Goal: Navigation & Orientation: Find specific page/section

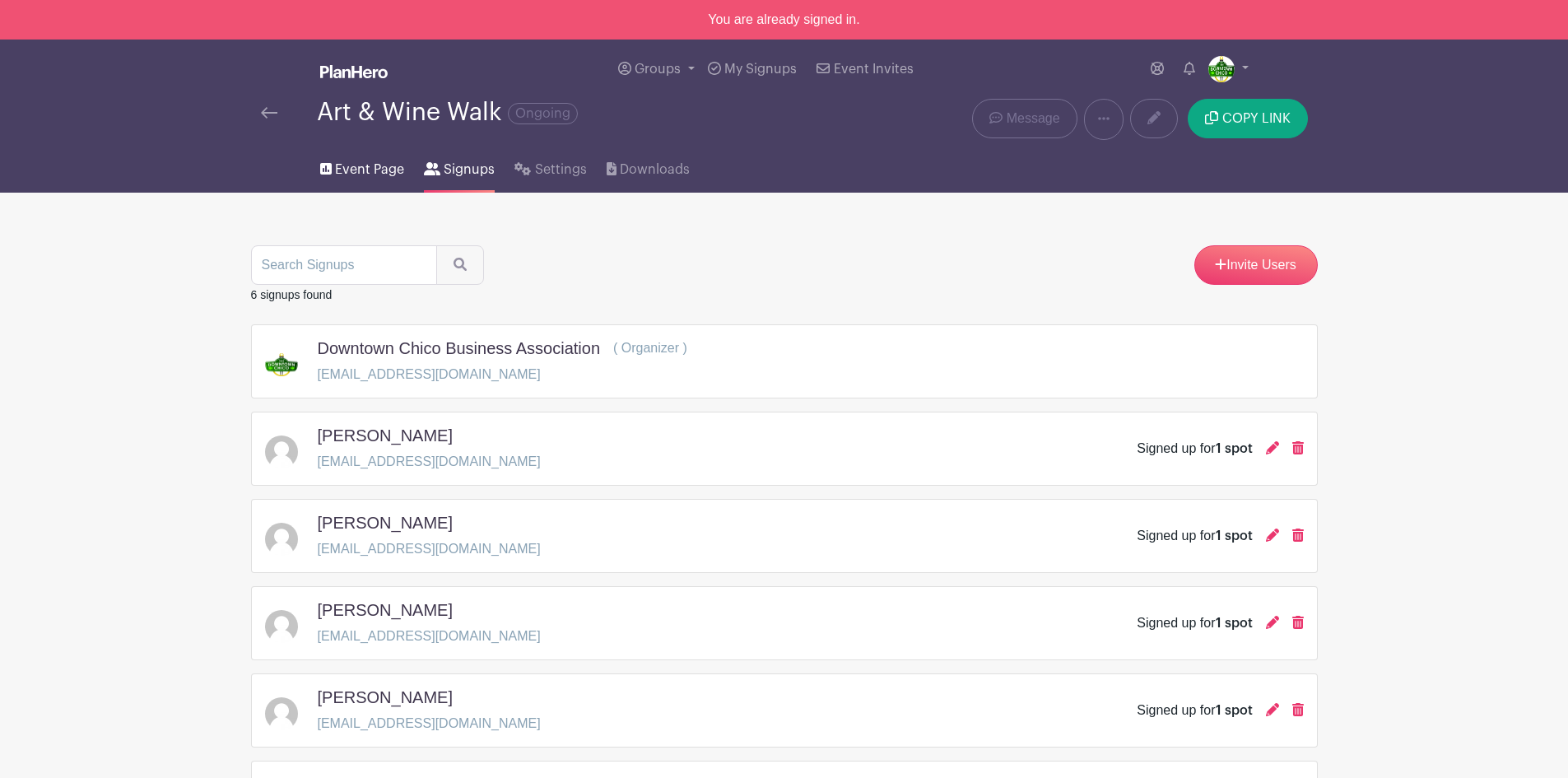
click at [387, 168] on span "Event Page" at bounding box center [370, 170] width 69 height 20
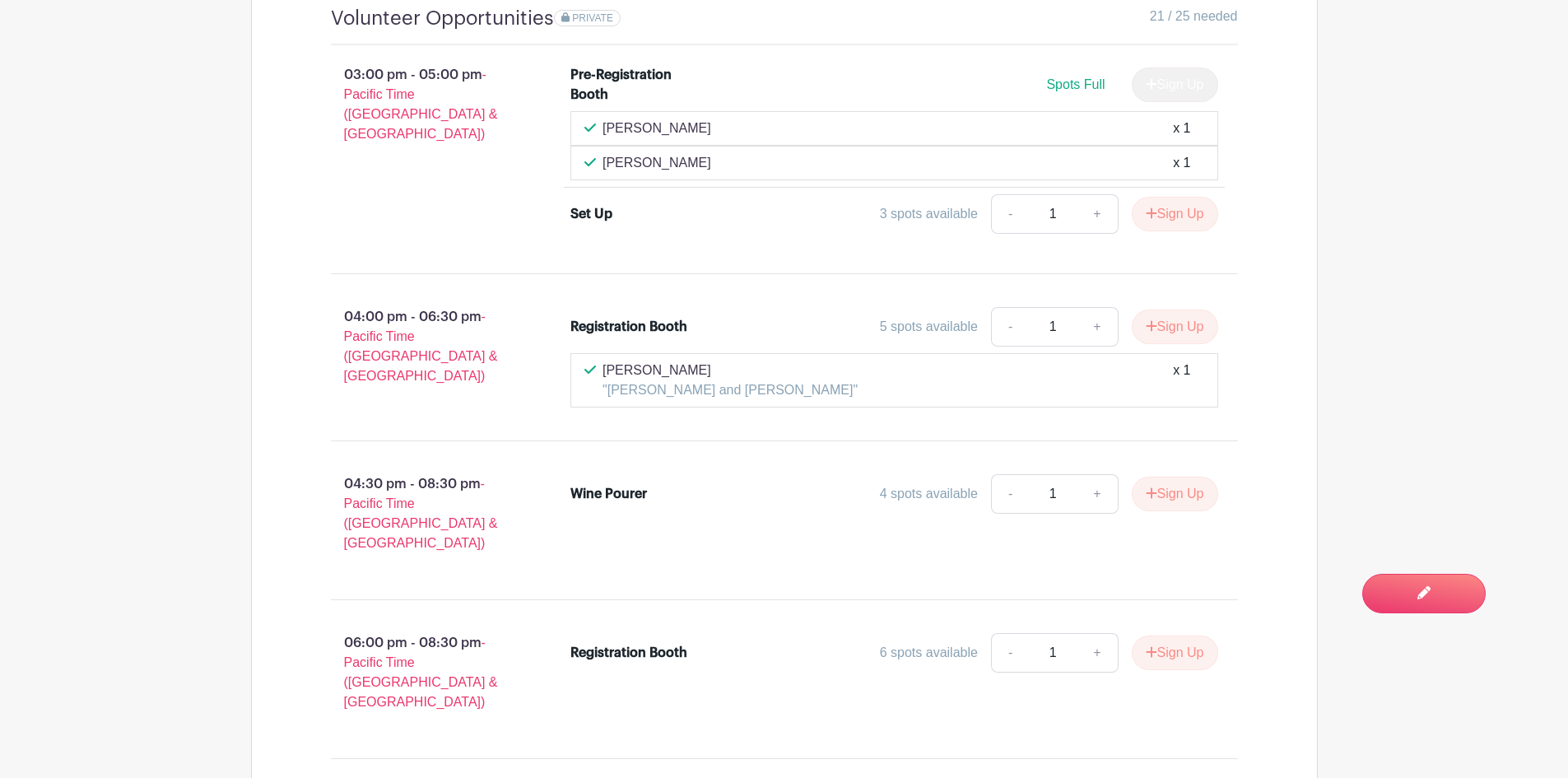
scroll to position [1259, 0]
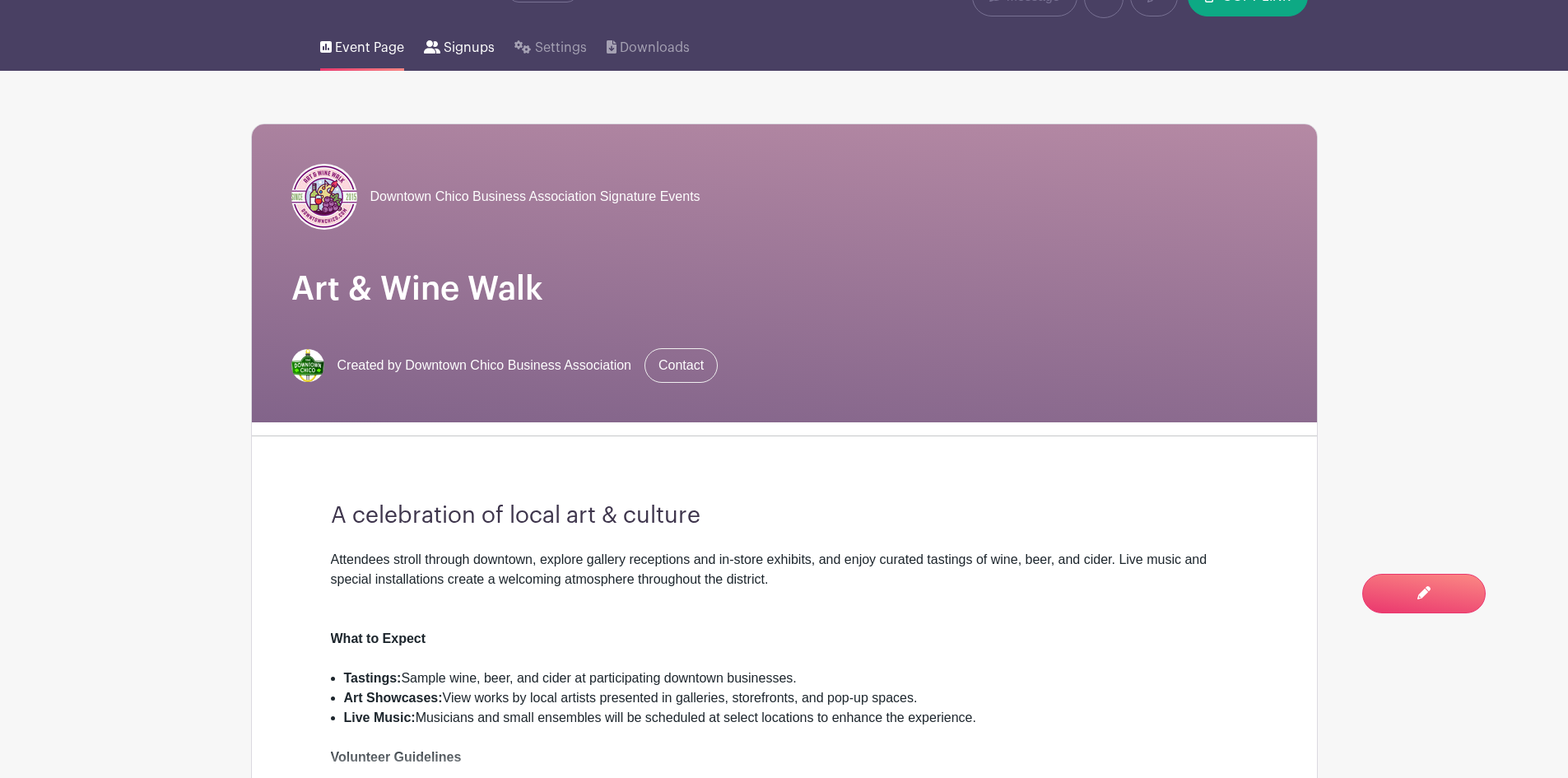
click at [456, 40] on span "Signups" at bounding box center [468, 48] width 51 height 20
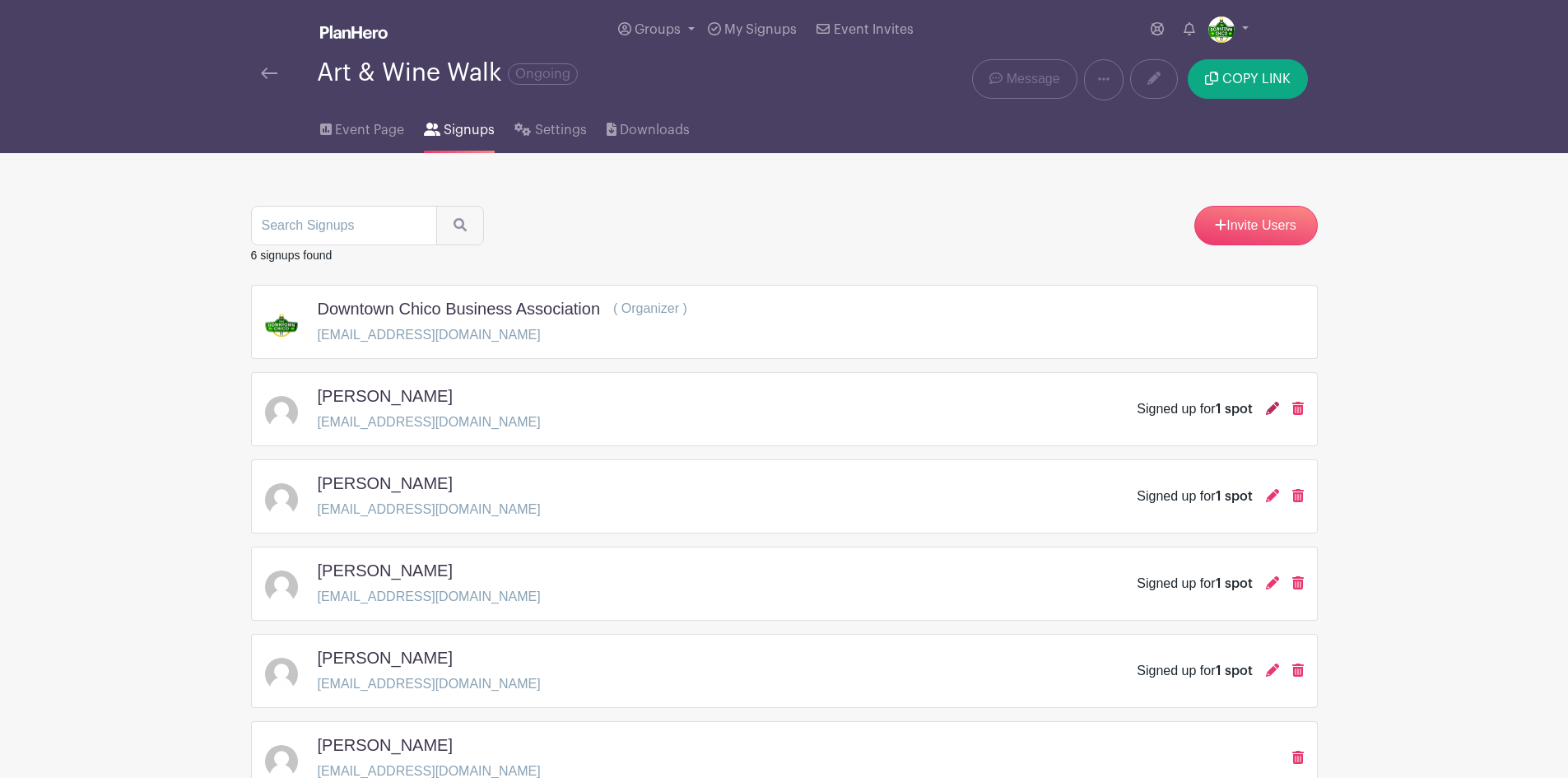
click at [1273, 409] on icon at bounding box center [1271, 408] width 13 height 13
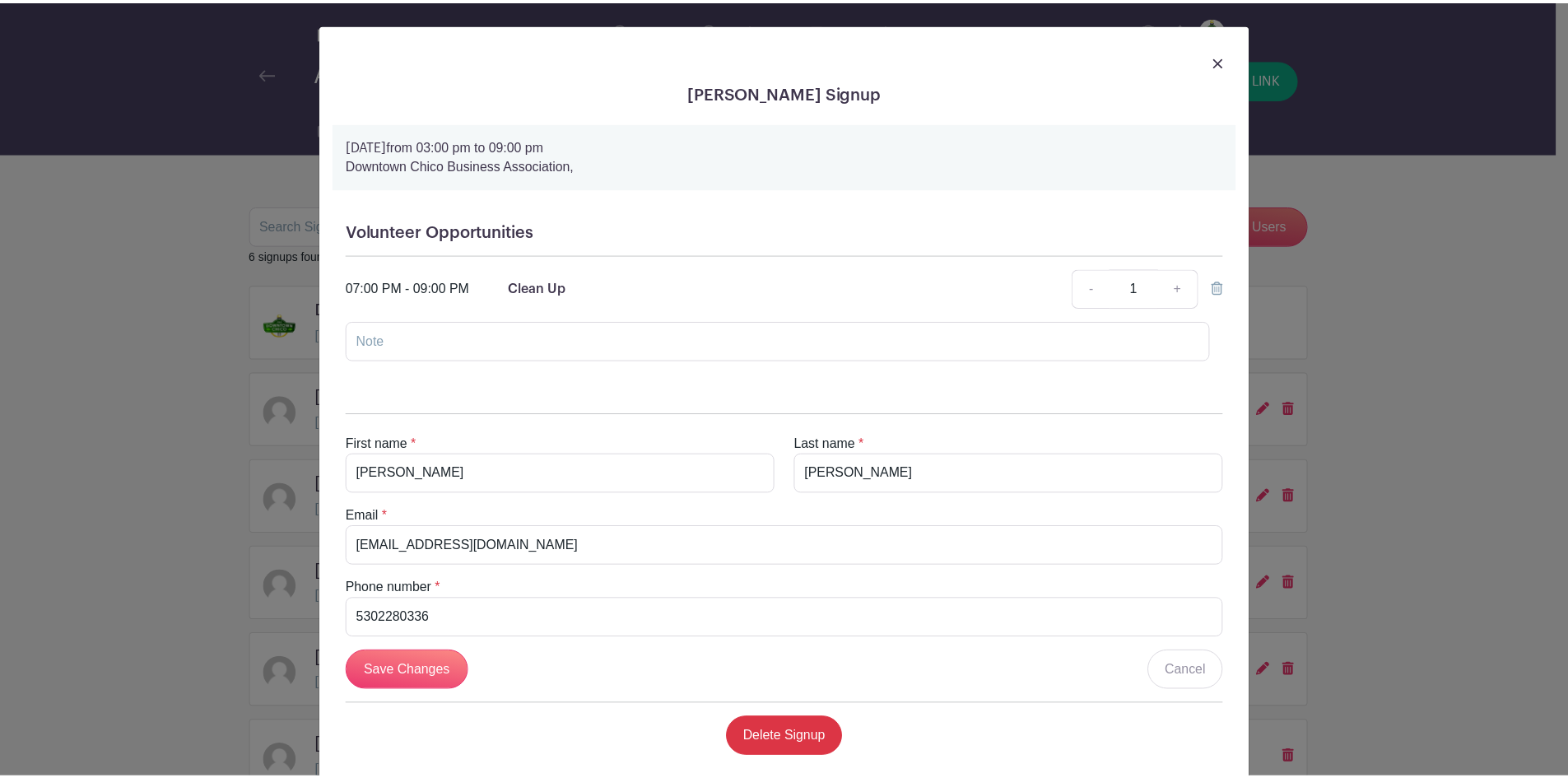
scroll to position [30, 0]
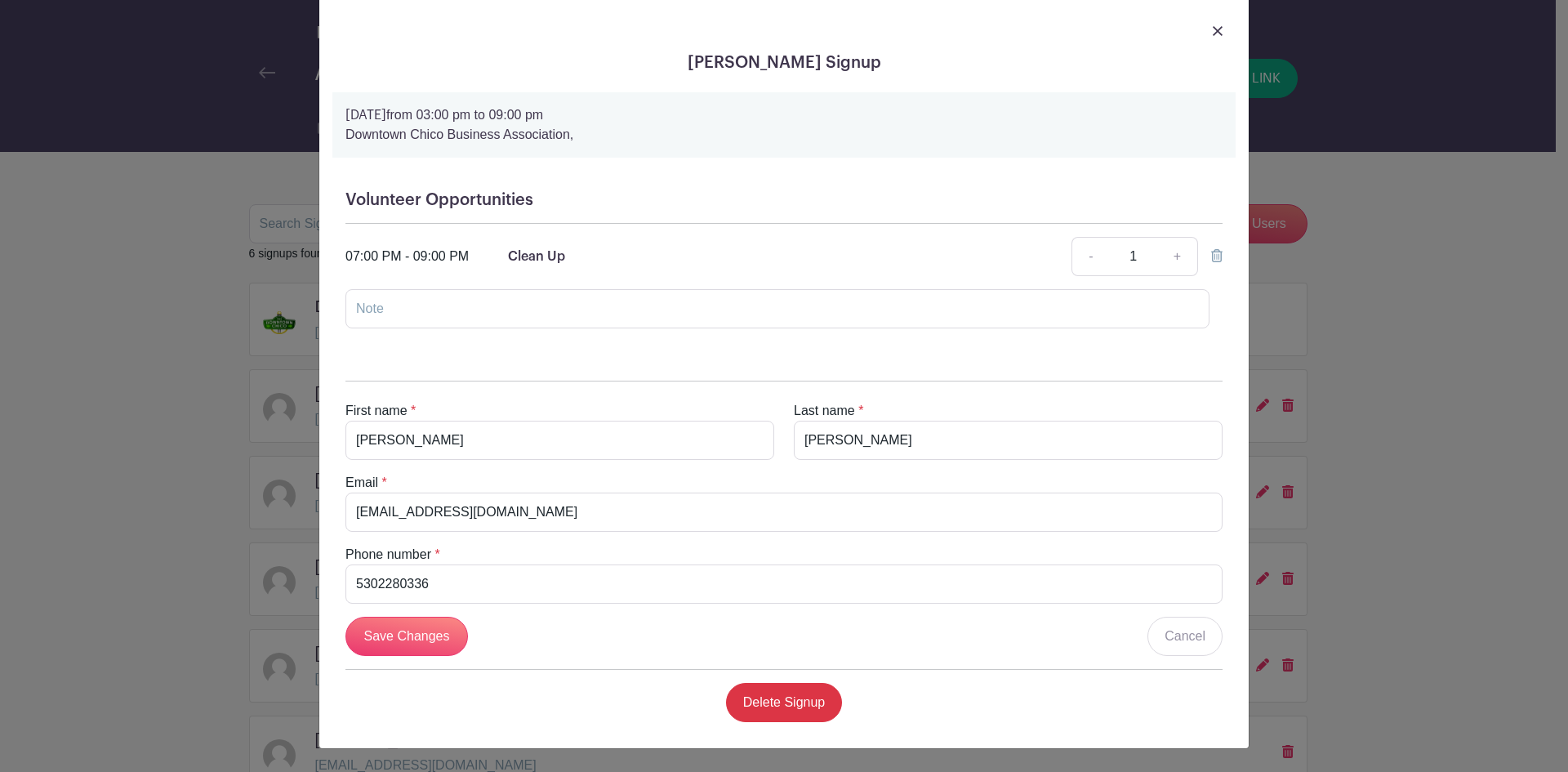
click at [1212, 27] on img at bounding box center [1217, 32] width 10 height 10
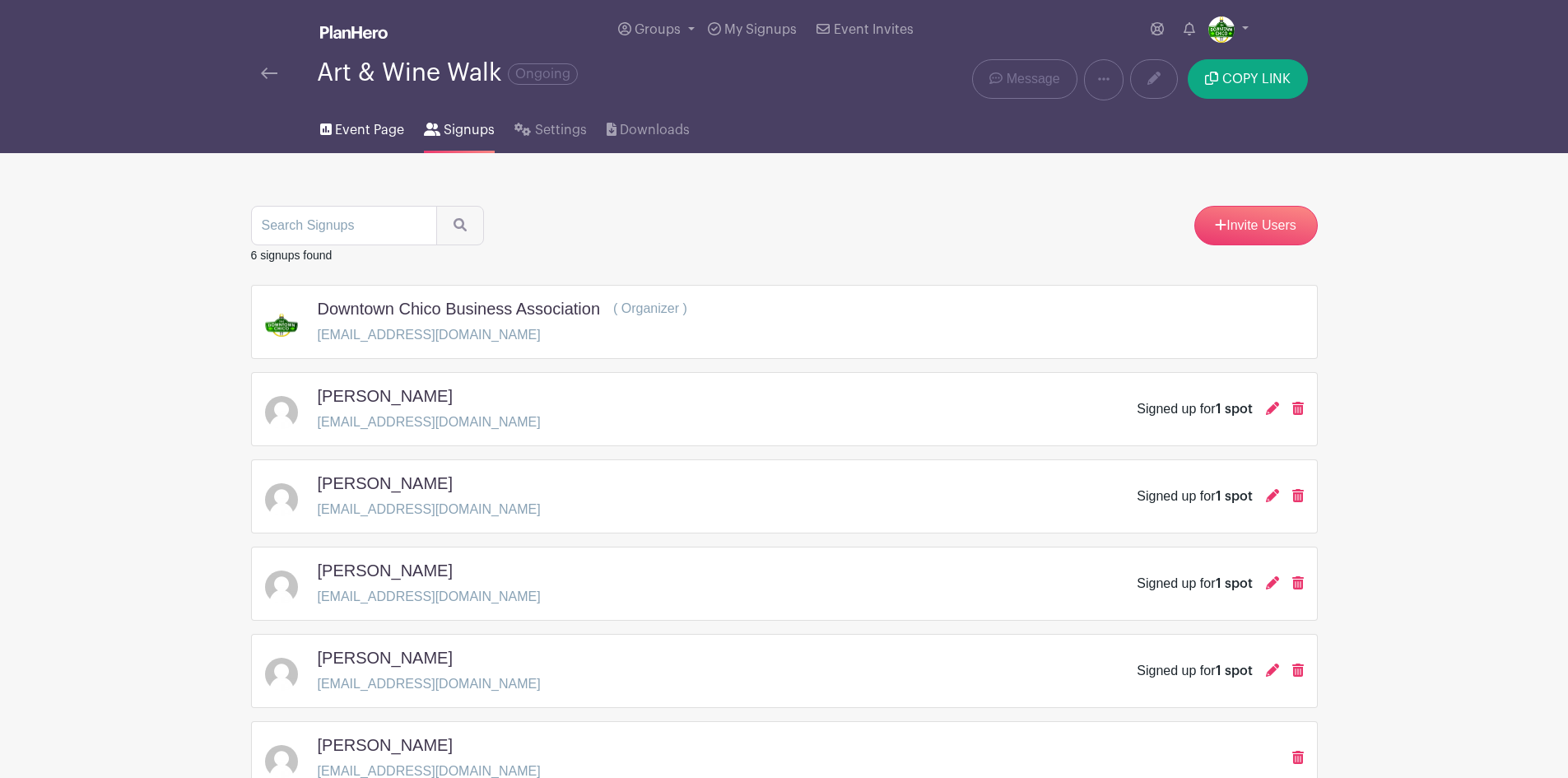
click at [348, 123] on span "Event Page" at bounding box center [370, 130] width 69 height 20
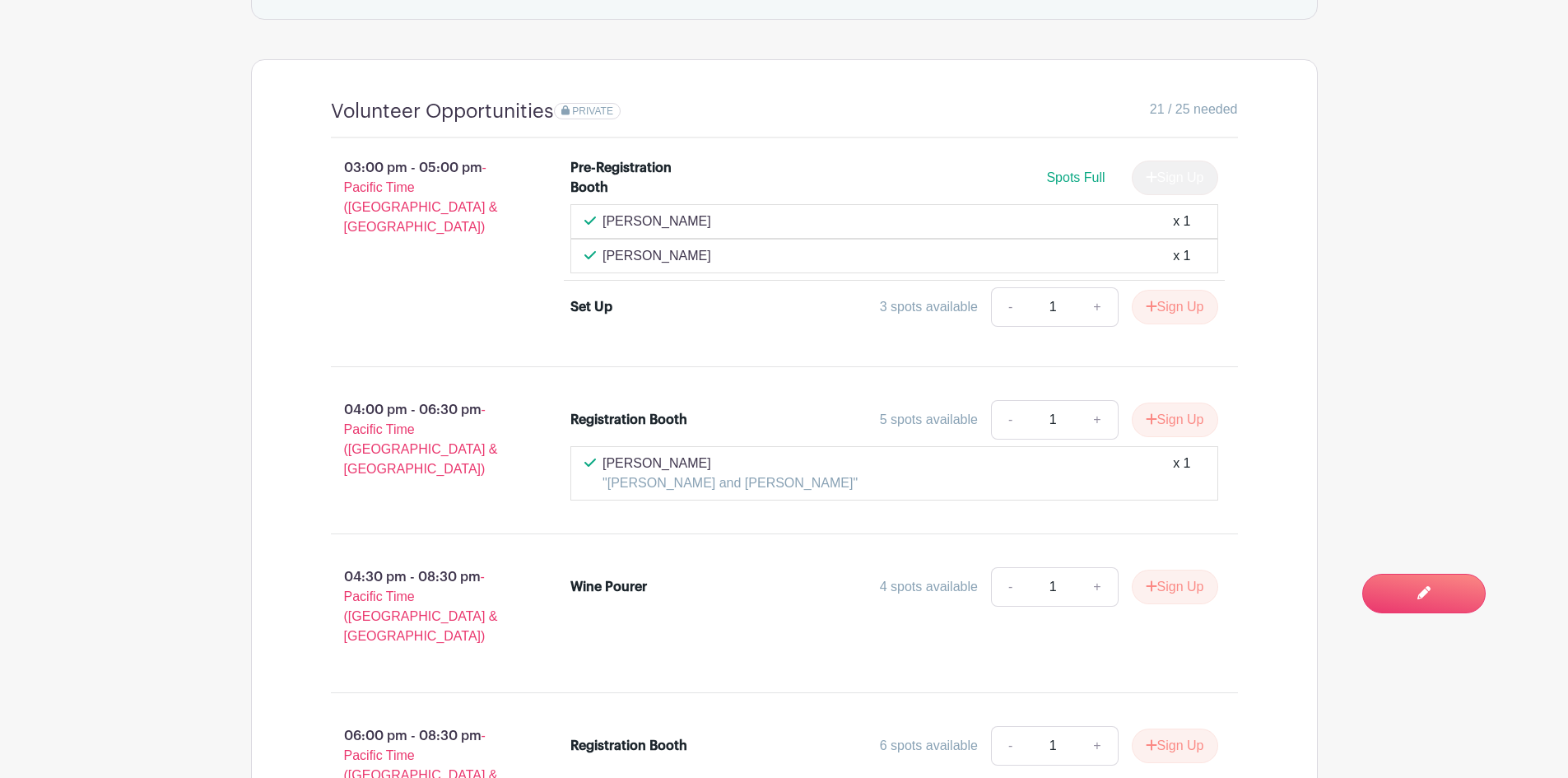
scroll to position [1234, 0]
